Goal: Navigation & Orientation: Find specific page/section

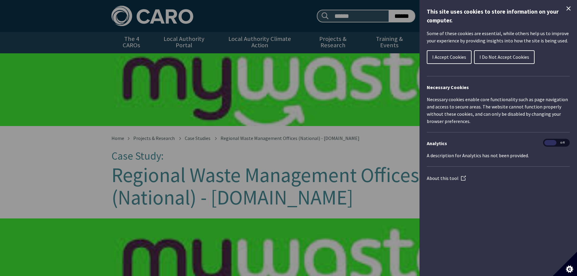
click at [451, 58] on span "I Accept Cookies" at bounding box center [449, 57] width 34 height 6
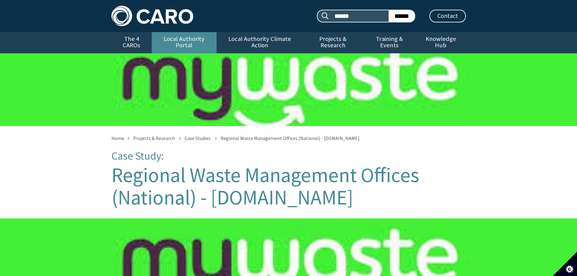
click at [184, 39] on link "Local Authority Portal" at bounding box center [184, 42] width 65 height 21
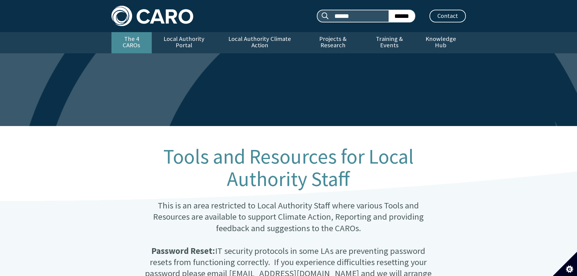
click at [133, 38] on link "The 4 CAROs" at bounding box center [131, 42] width 40 height 21
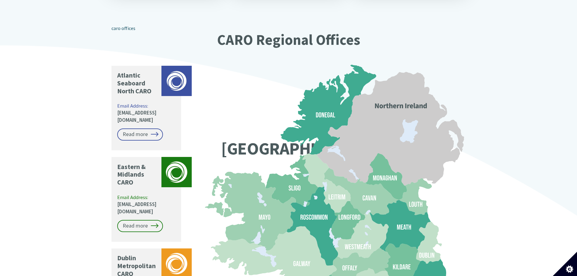
scroll to position [484, 0]
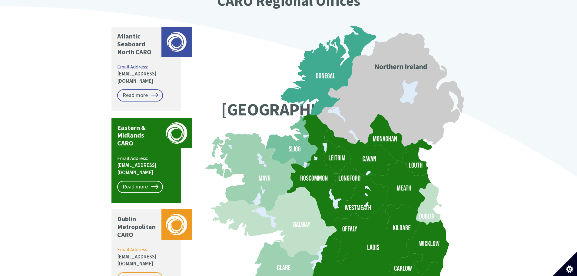
click at [368, 177] on icon at bounding box center [361, 196] width 54 height 47
click at [142, 181] on link "Read more" at bounding box center [140, 187] width 46 height 12
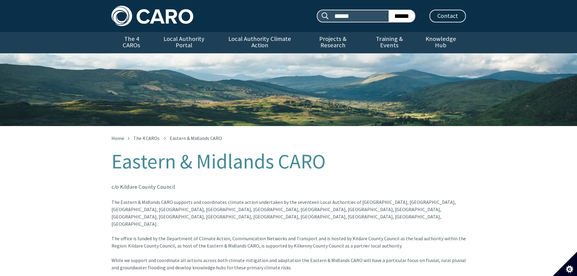
click at [156, 12] on img at bounding box center [152, 16] width 82 height 20
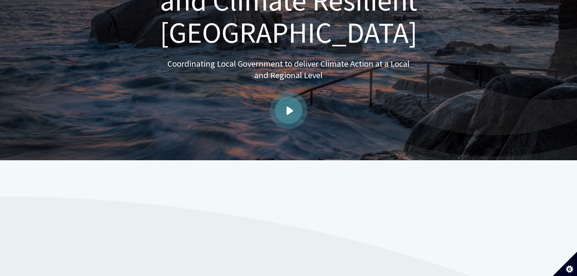
scroll to position [182, 0]
